Goal: Use online tool/utility: Utilize a website feature to perform a specific function

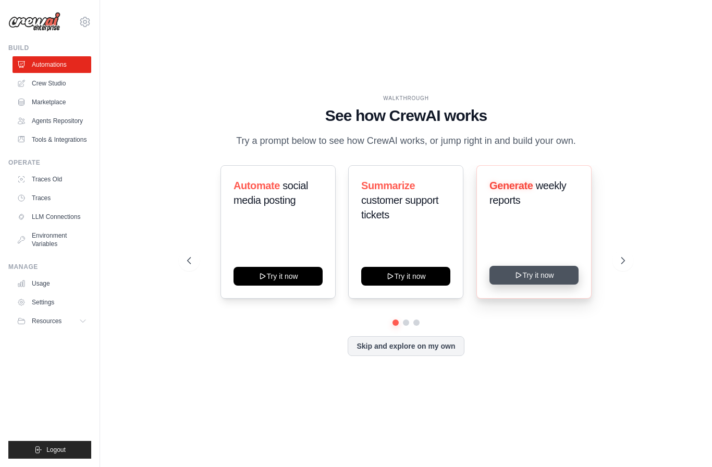
click at [536, 285] on button "Try it now" at bounding box center [534, 275] width 89 height 19
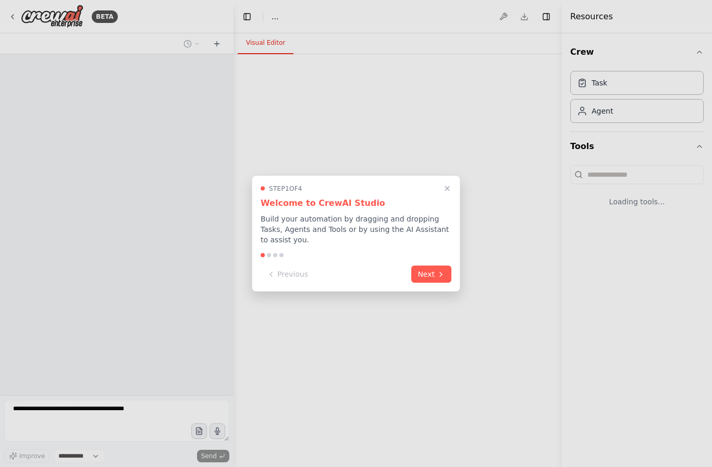
select select "****"
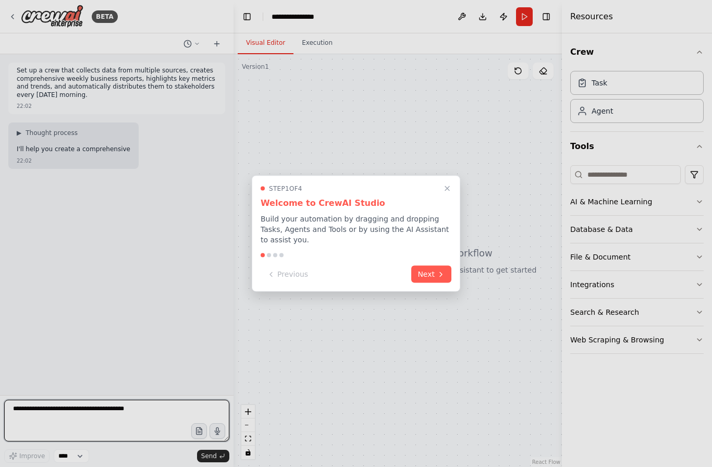
scroll to position [37, 0]
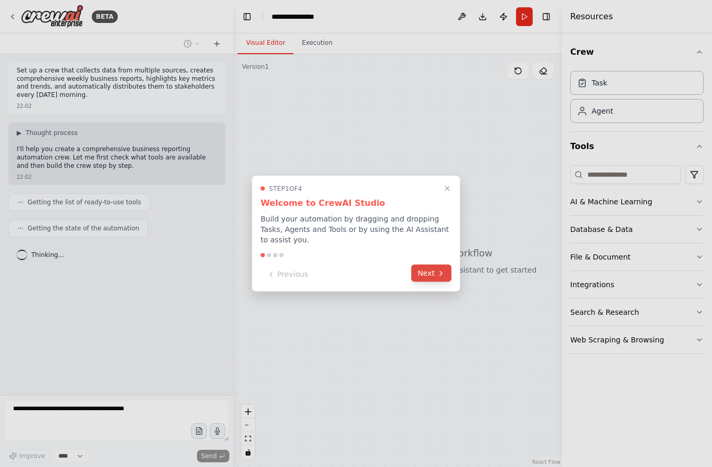
click at [431, 274] on button "Next" at bounding box center [432, 273] width 40 height 17
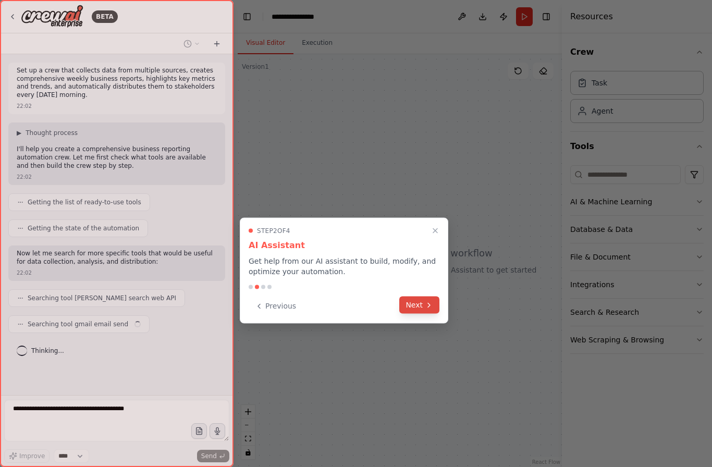
click at [426, 301] on icon at bounding box center [429, 305] width 8 height 8
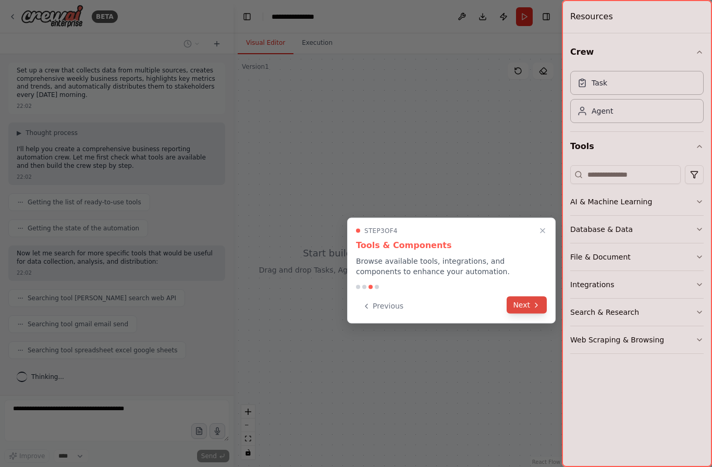
click at [533, 301] on icon at bounding box center [537, 305] width 8 height 8
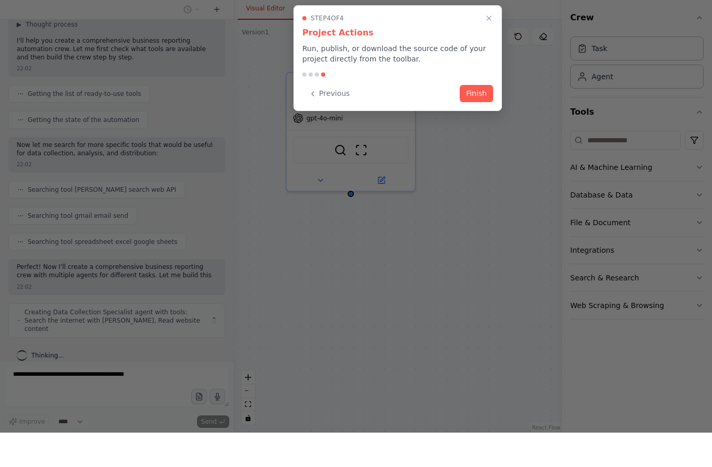
scroll to position [82, 0]
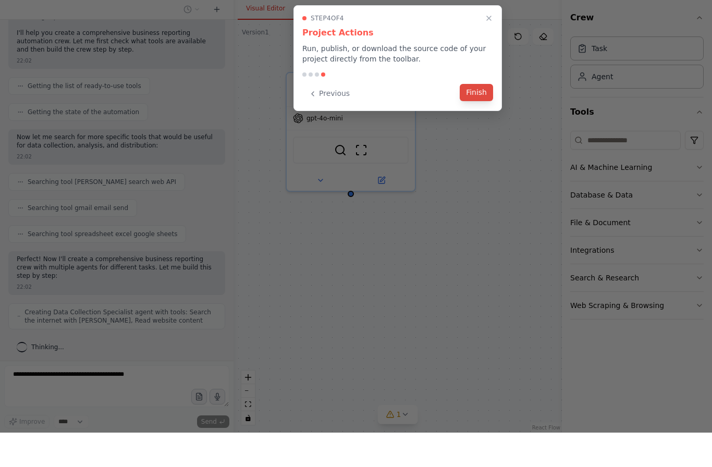
click at [479, 118] on button "Finish" at bounding box center [476, 126] width 33 height 17
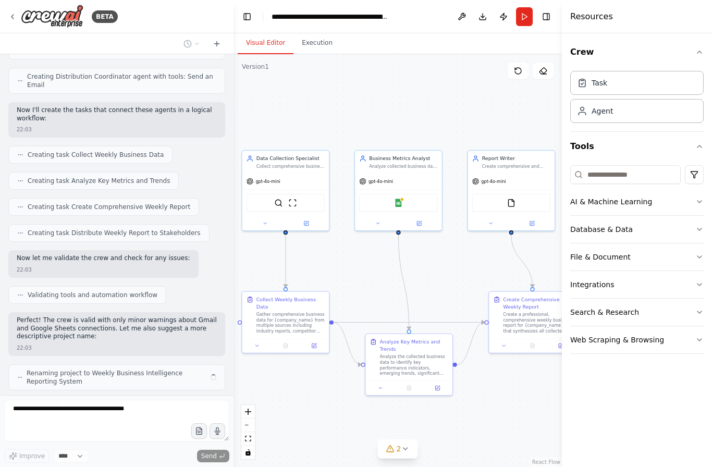
scroll to position [463, 0]
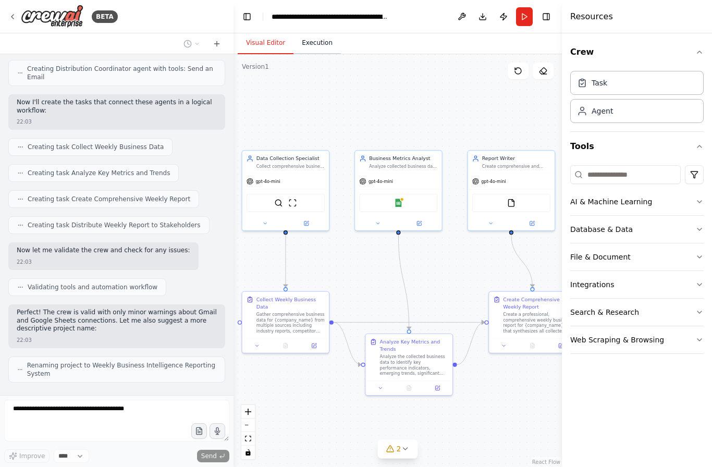
click at [322, 32] on button "Execution" at bounding box center [317, 43] width 47 height 22
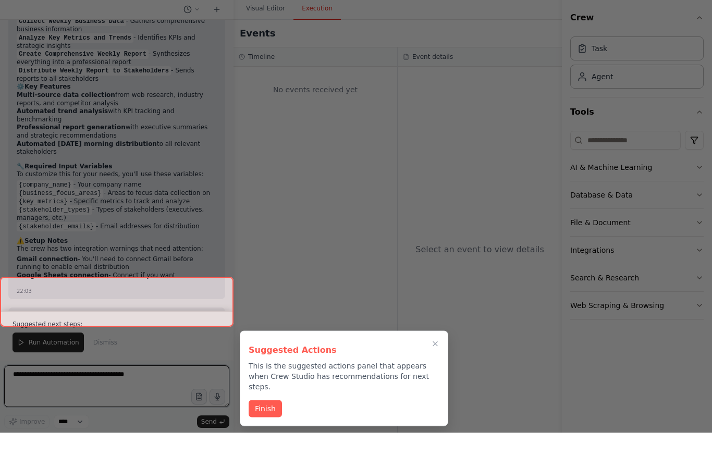
scroll to position [923, 0]
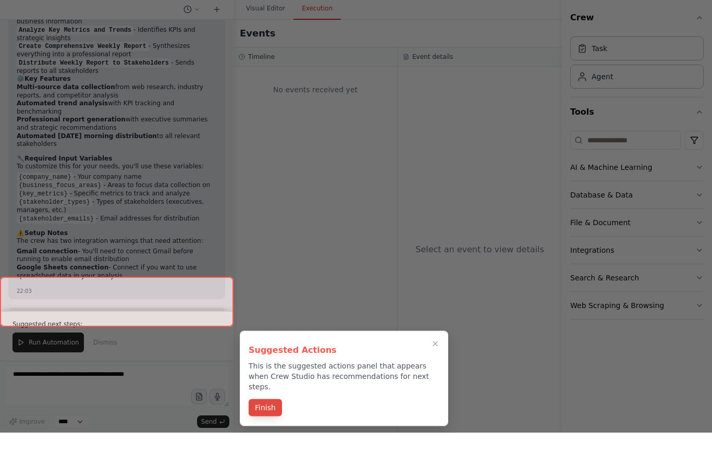
click at [264, 434] on button "Finish" at bounding box center [265, 442] width 33 height 17
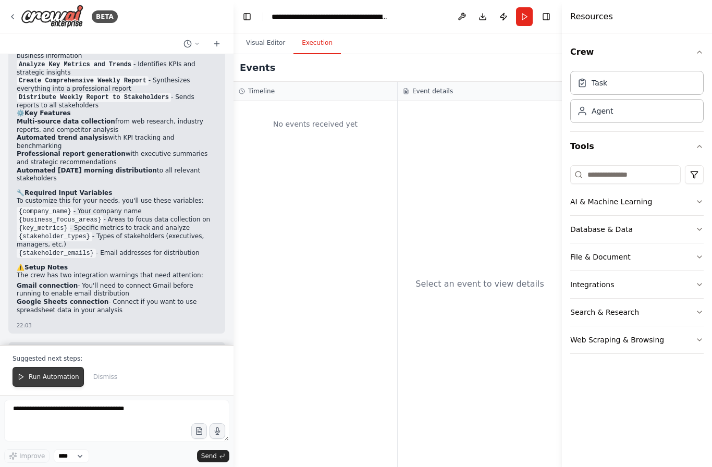
click at [44, 382] on button "Run Automation" at bounding box center [48, 377] width 71 height 20
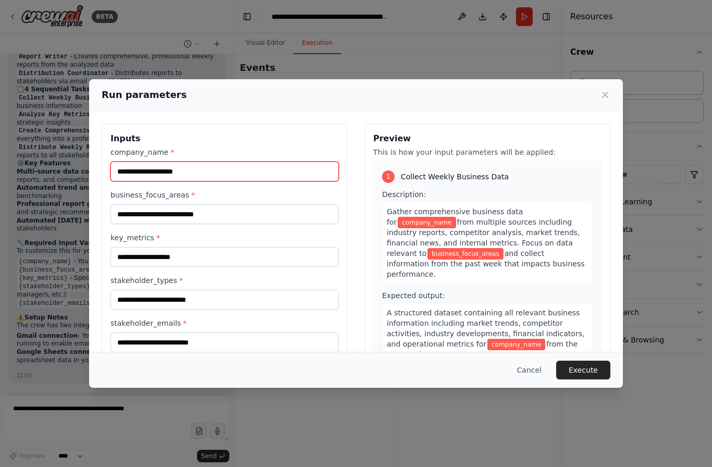
click at [201, 162] on input "company_name *" at bounding box center [225, 172] width 228 height 20
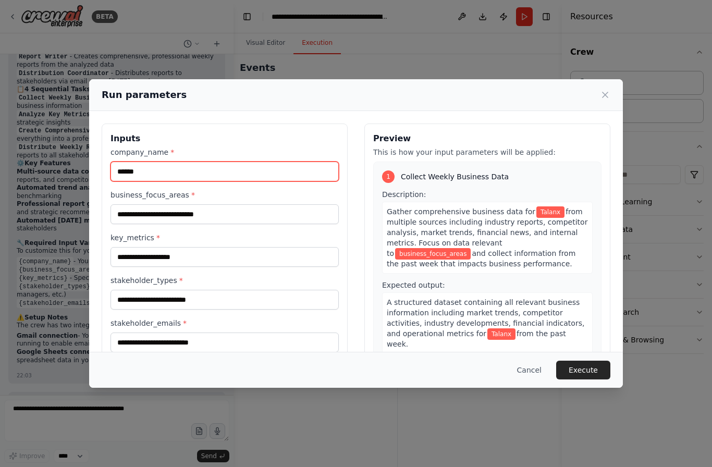
type input "******"
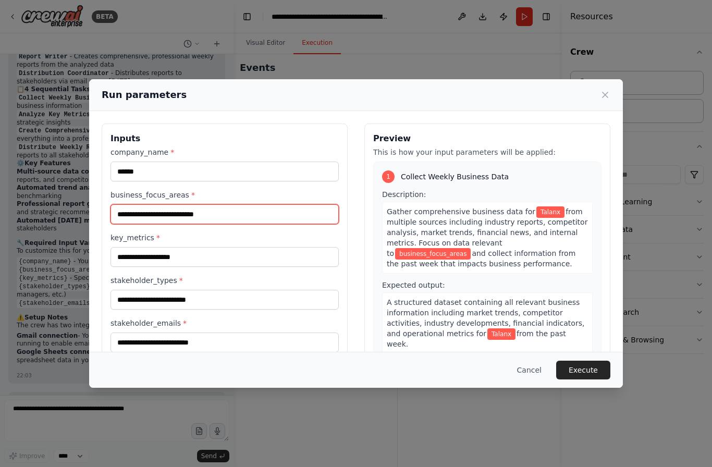
click at [186, 204] on input "business_focus_areas *" at bounding box center [225, 214] width 228 height 20
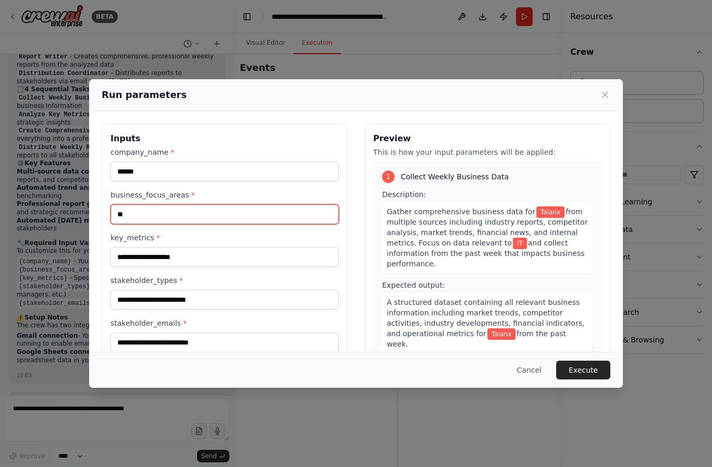
type input "**"
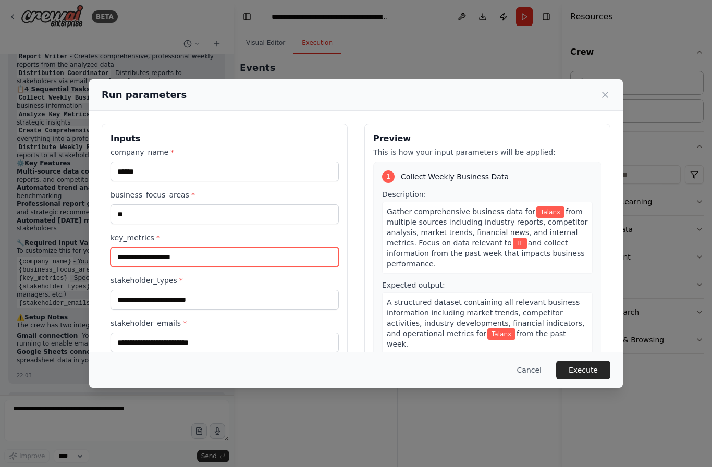
click at [165, 247] on input "key_metrics *" at bounding box center [225, 257] width 228 height 20
type input "***"
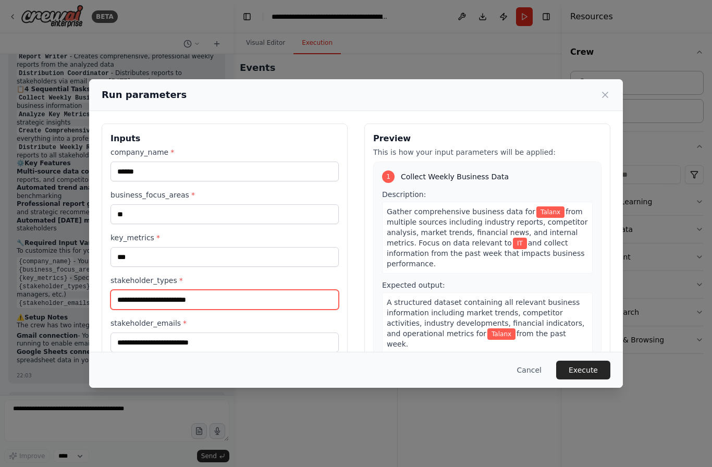
click at [186, 290] on input "stakeholder_types *" at bounding box center [225, 300] width 228 height 20
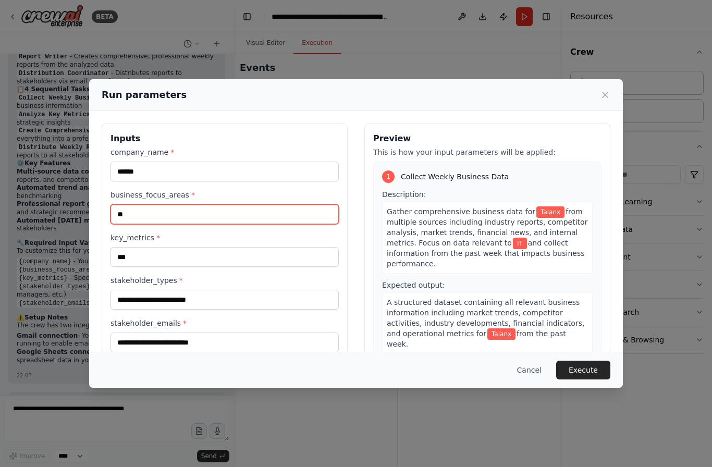
click at [143, 204] on input "**" at bounding box center [225, 214] width 228 height 20
type input "*"
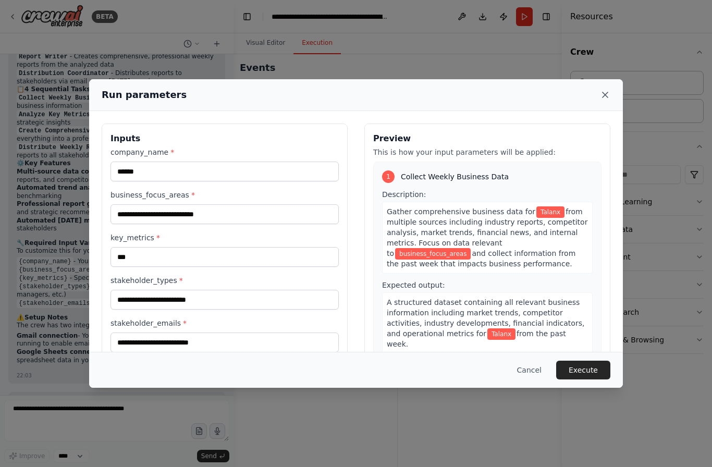
click at [607, 92] on icon at bounding box center [605, 94] width 5 height 5
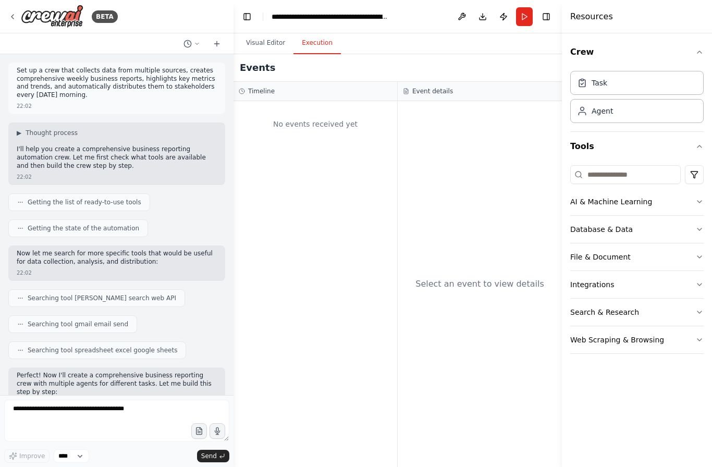
scroll to position [0, 0]
click at [273, 32] on button "Visual Editor" at bounding box center [266, 43] width 56 height 22
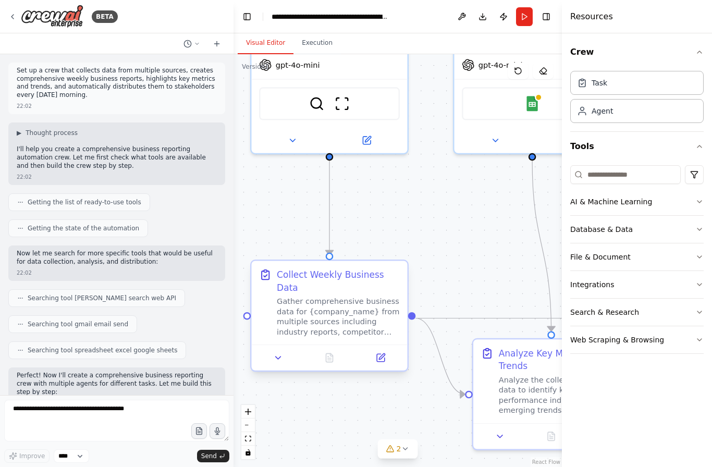
click at [289, 297] on div "Gather comprehensive business data for {company_name} from multiple sources inc…" at bounding box center [338, 317] width 123 height 41
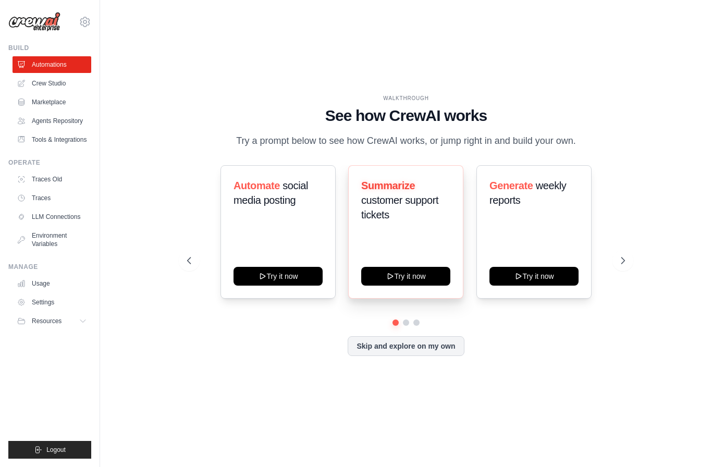
click at [410, 221] on span "customer support tickets" at bounding box center [399, 208] width 77 height 26
click at [418, 285] on button "Try it now" at bounding box center [405, 275] width 89 height 19
click at [631, 271] on button at bounding box center [623, 260] width 21 height 21
click at [413, 206] on span "invoices automatically" at bounding box center [400, 193] width 78 height 26
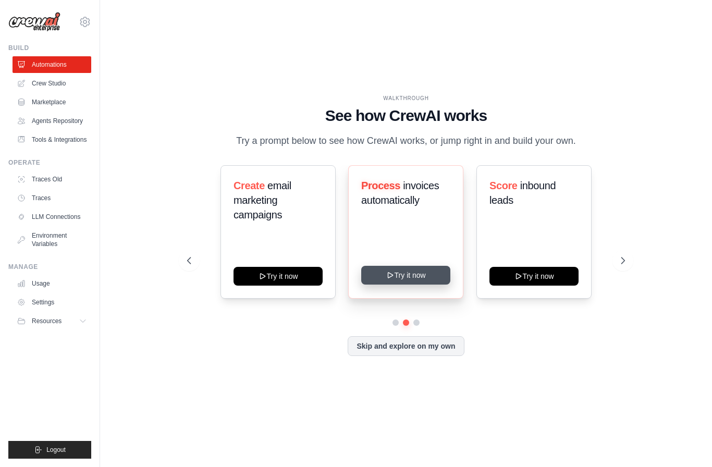
click at [425, 285] on button "Try it now" at bounding box center [405, 275] width 89 height 19
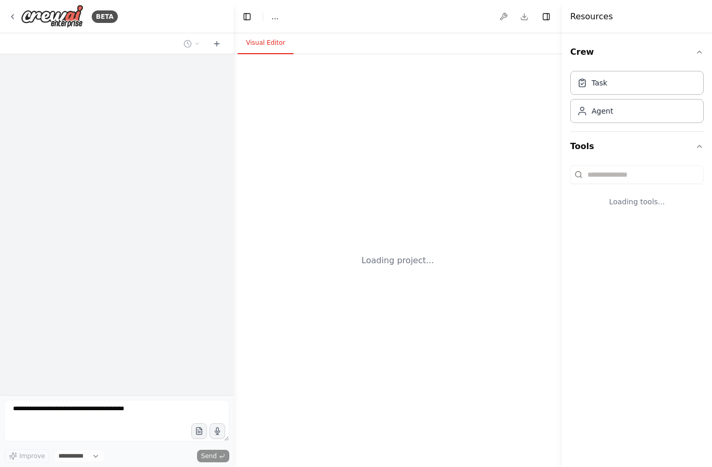
select select "****"
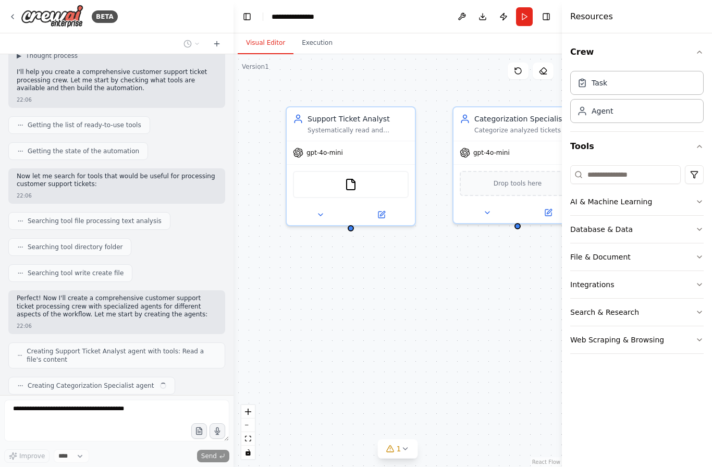
scroll to position [88, 0]
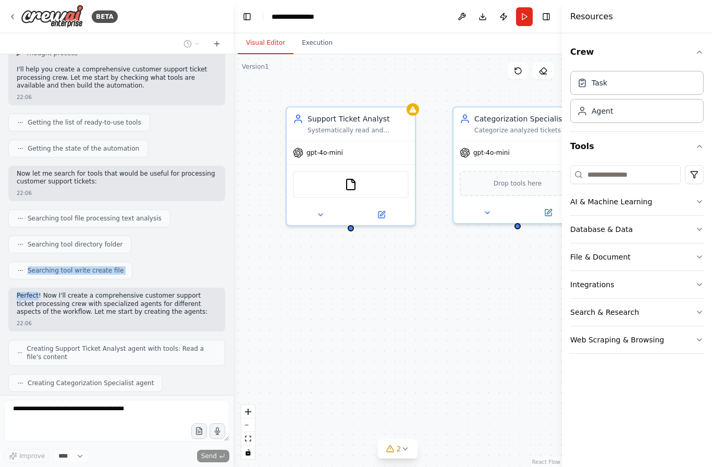
click at [176, 216] on div "Searching tool file processing text analysis" at bounding box center [116, 219] width 217 height 18
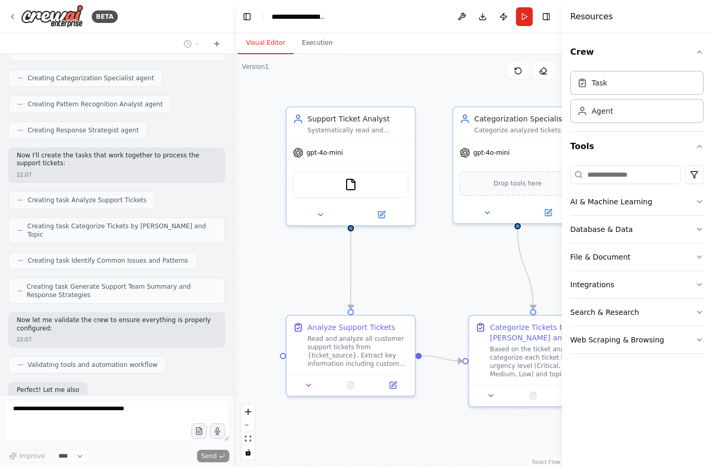
scroll to position [463, 0]
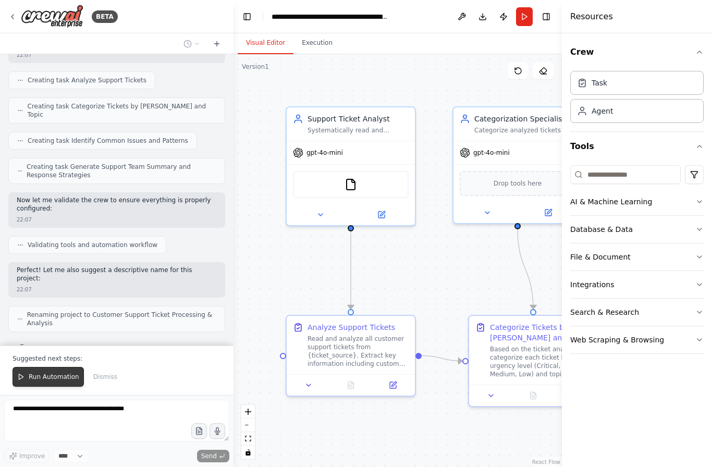
click at [38, 379] on span "Run Automation" at bounding box center [54, 377] width 51 height 8
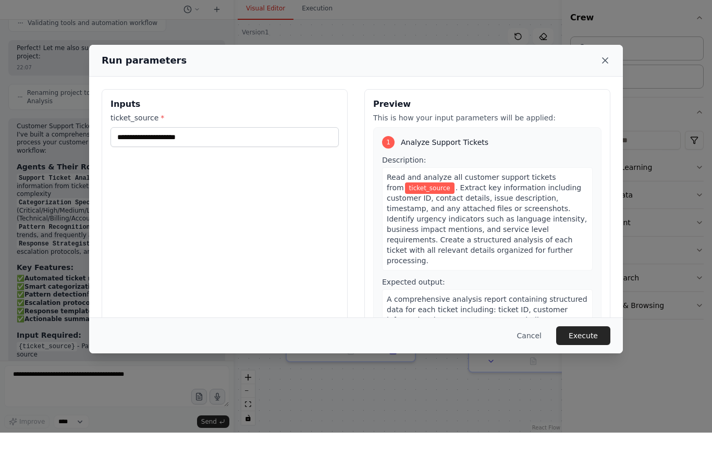
click at [608, 90] on icon at bounding box center [605, 95] width 10 height 10
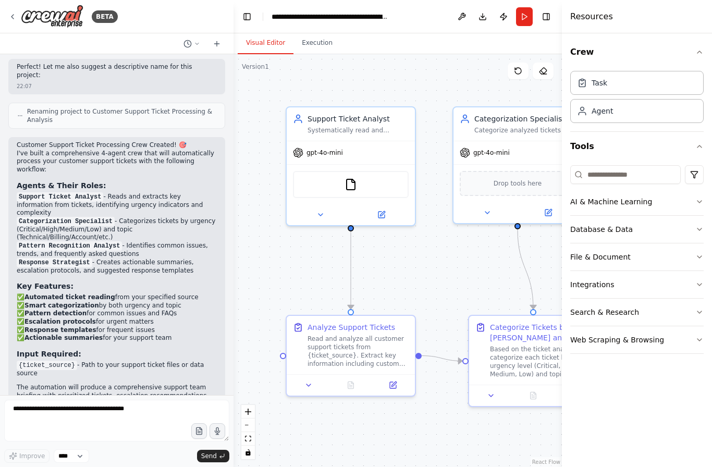
scroll to position [727, 0]
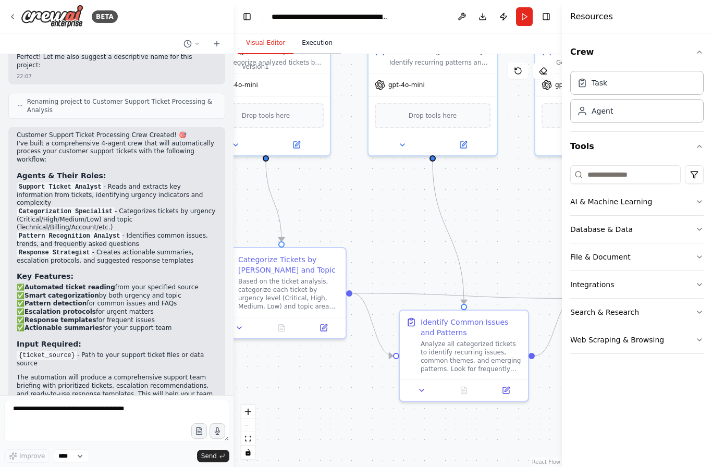
click at [316, 32] on button "Execution" at bounding box center [317, 43] width 47 height 22
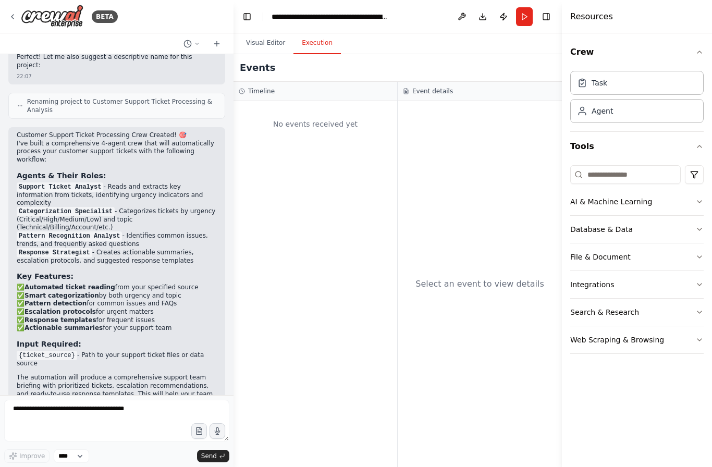
scroll to position [37, 0]
click at [618, 88] on div "Task" at bounding box center [638, 82] width 134 height 24
click at [619, 79] on div "Task" at bounding box center [638, 82] width 134 height 24
click at [623, 115] on div "Agent" at bounding box center [638, 111] width 134 height 24
click at [282, 32] on button "Visual Editor" at bounding box center [266, 43] width 56 height 22
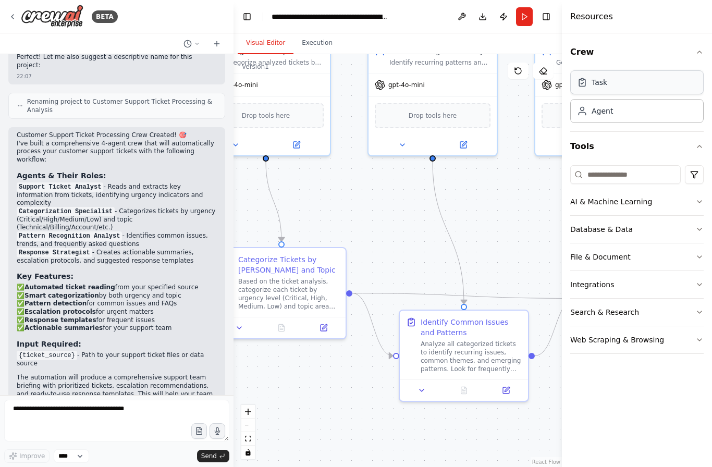
click at [630, 88] on div "Task" at bounding box center [638, 82] width 134 height 24
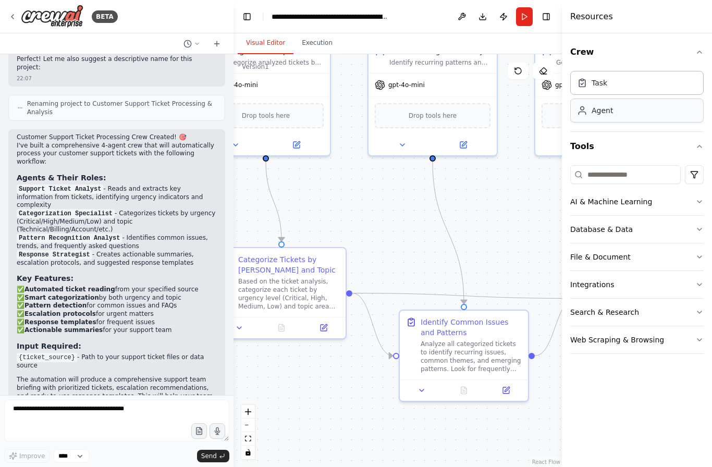
click at [624, 113] on div "Agent" at bounding box center [638, 111] width 134 height 24
click at [629, 106] on div "Agent" at bounding box center [638, 111] width 134 height 24
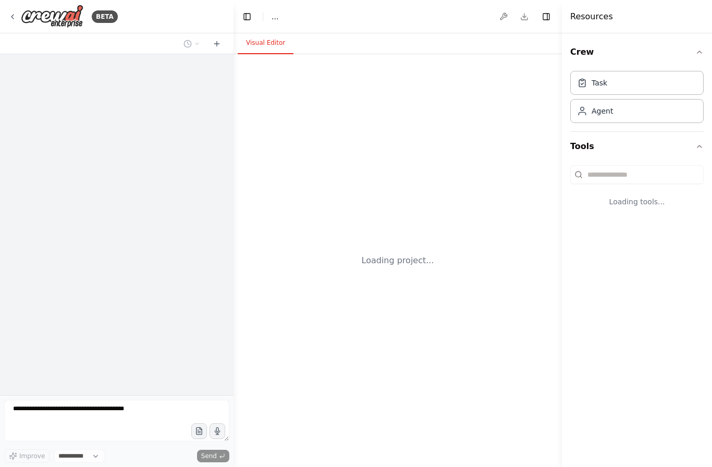
select select "****"
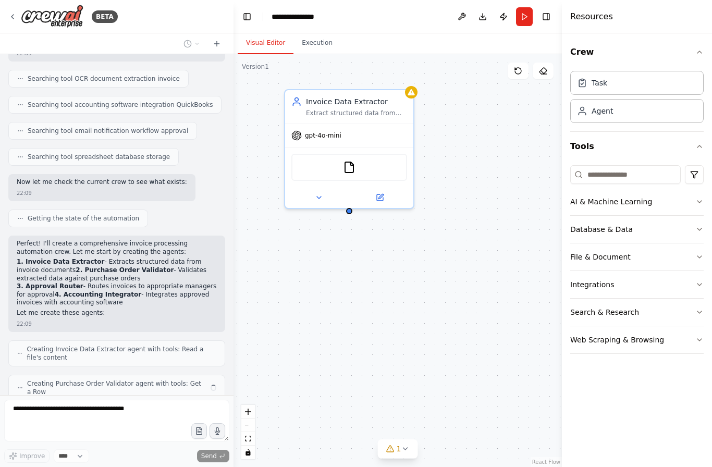
scroll to position [245, 0]
